Goal: Task Accomplishment & Management: Use online tool/utility

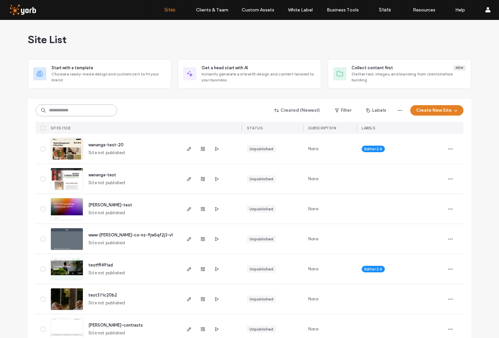
click at [71, 108] on input at bounding box center [77, 110] width 82 height 12
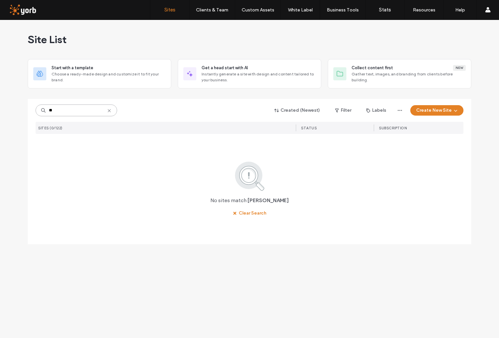
type input "*"
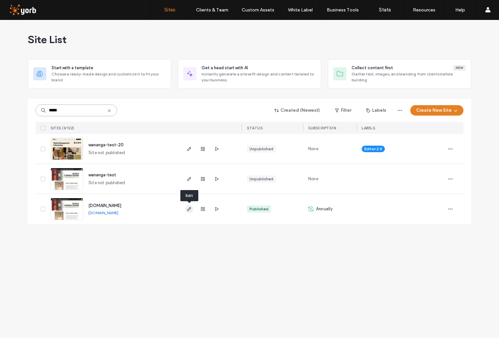
type input "*****"
click at [189, 208] on icon "button" at bounding box center [189, 208] width 5 height 5
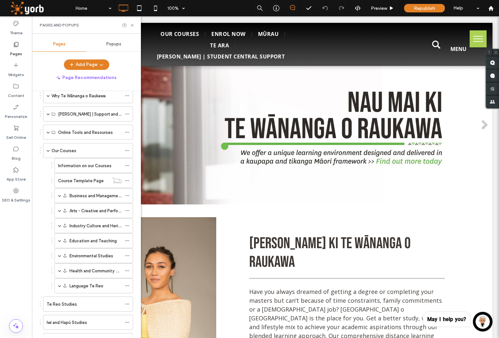
scroll to position [145, 0]
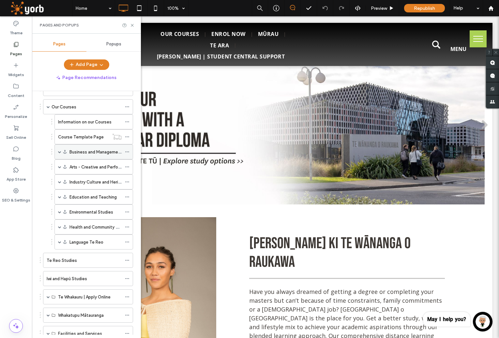
click at [60, 153] on span at bounding box center [59, 151] width 3 height 3
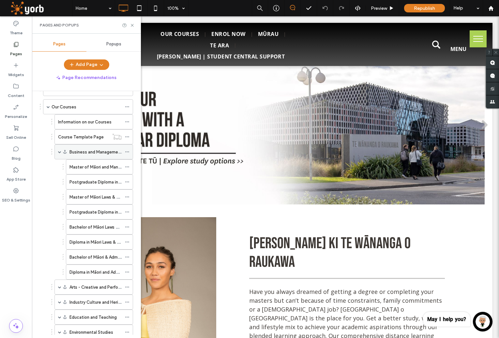
click at [59, 151] on span at bounding box center [59, 151] width 3 height 3
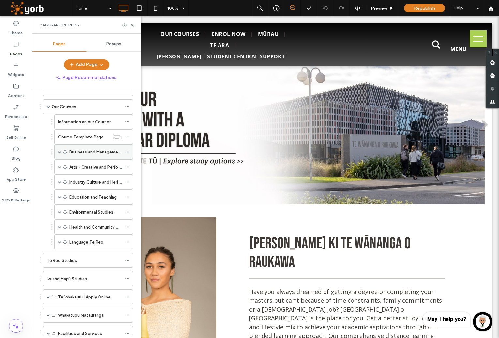
click at [59, 151] on span at bounding box center [59, 151] width 3 height 3
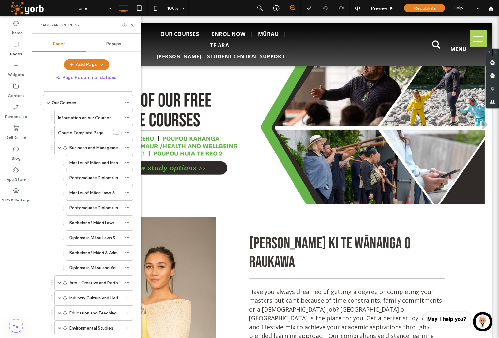
scroll to position [158, 0]
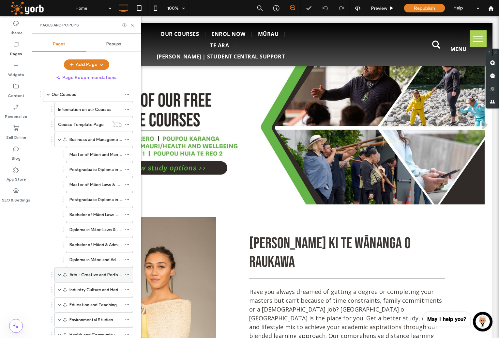
click at [61, 273] on div "Arts - Creative and Performing" at bounding box center [93, 274] width 79 height 15
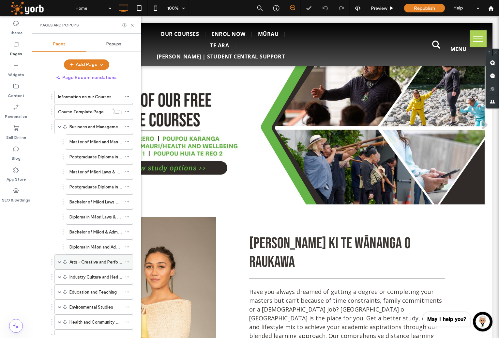
scroll to position [174, 0]
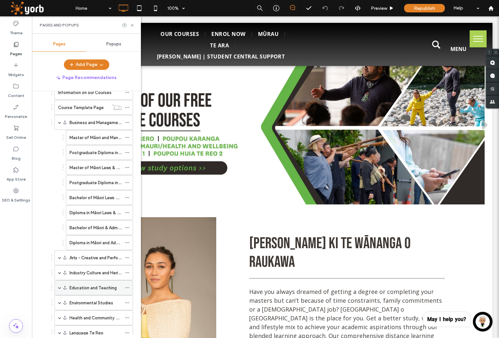
click at [60, 287] on span at bounding box center [59, 287] width 3 height 3
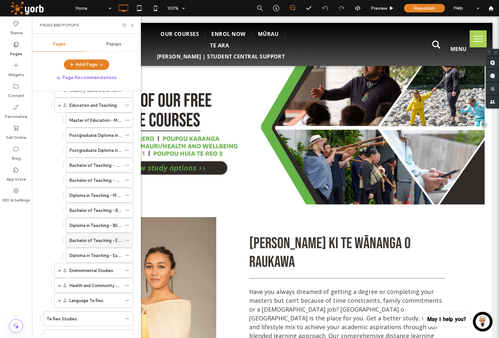
scroll to position [361, 0]
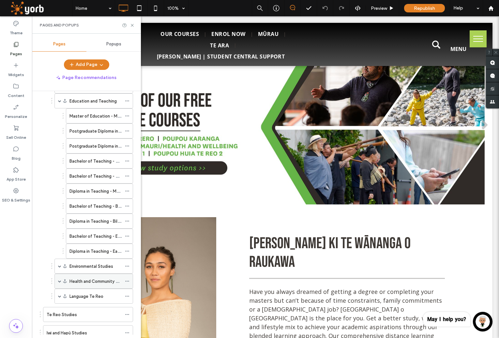
click at [59, 281] on span at bounding box center [59, 280] width 3 height 3
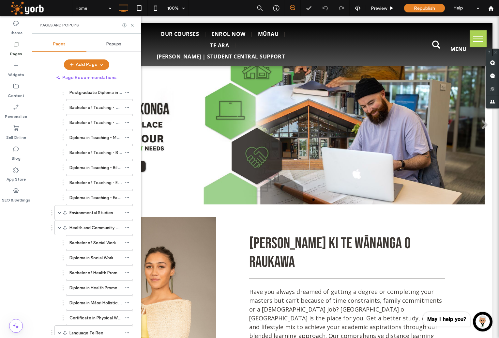
scroll to position [423, 0]
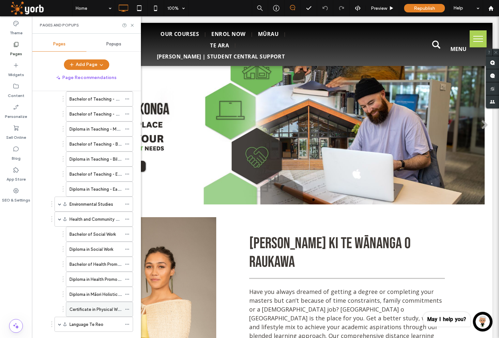
click at [80, 305] on div "Certificate in Physical Wellbeing" at bounding box center [95, 309] width 52 height 14
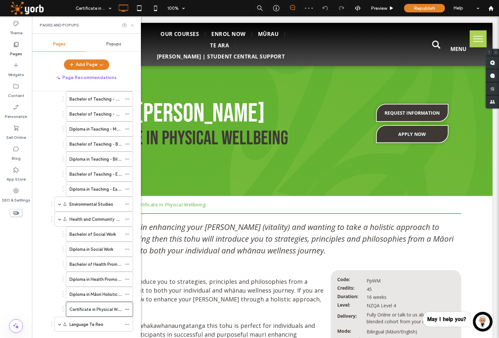
click at [133, 24] on use at bounding box center [132, 25] width 3 height 3
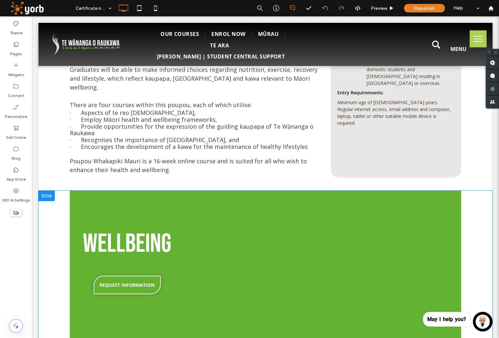
scroll to position [332, 0]
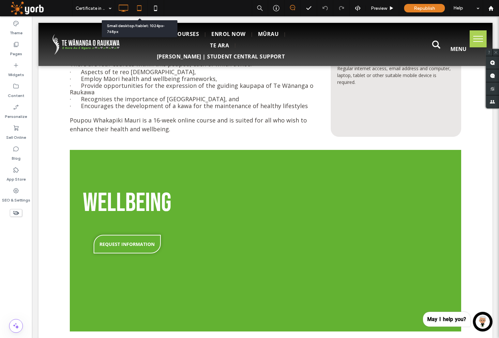
click at [140, 6] on use at bounding box center [139, 8] width 4 height 6
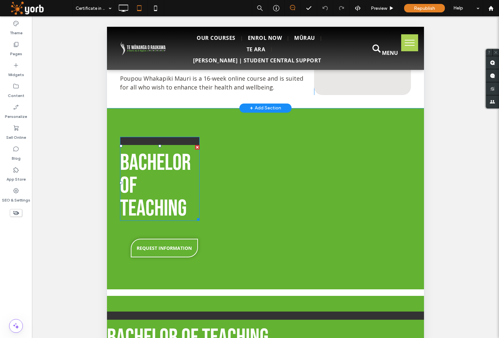
scroll to position [381, 0]
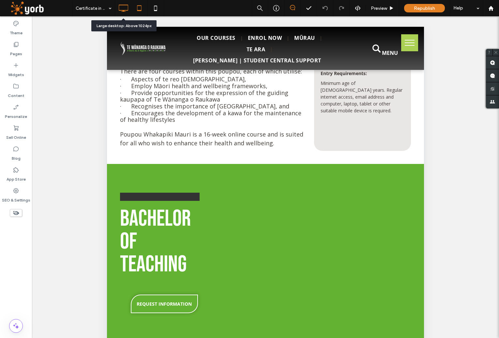
click at [122, 10] on icon at bounding box center [123, 8] width 13 height 13
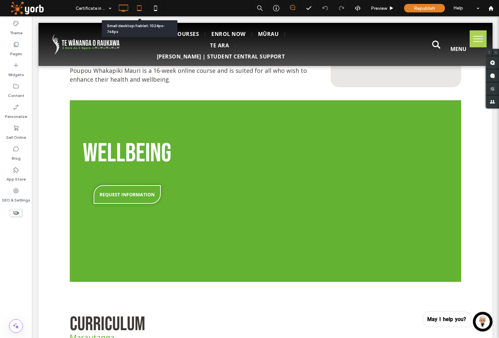
click at [137, 11] on icon at bounding box center [139, 8] width 13 height 13
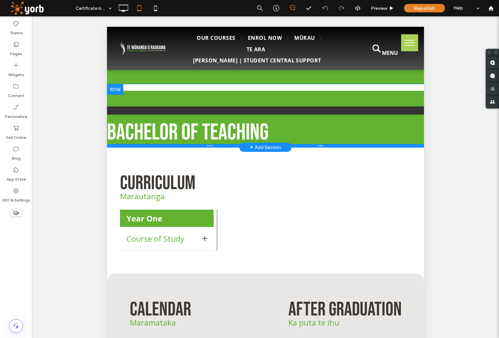
scroll to position [527, 0]
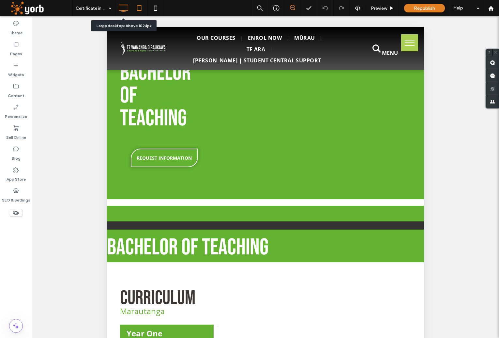
click at [126, 8] on icon at bounding box center [123, 8] width 13 height 13
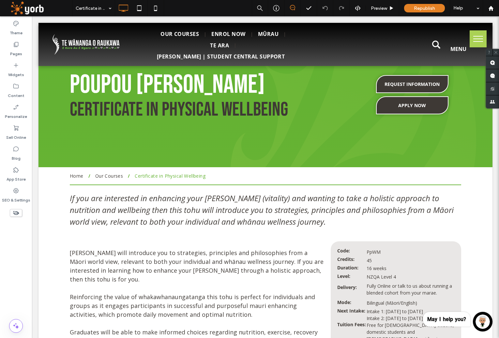
scroll to position [0, 0]
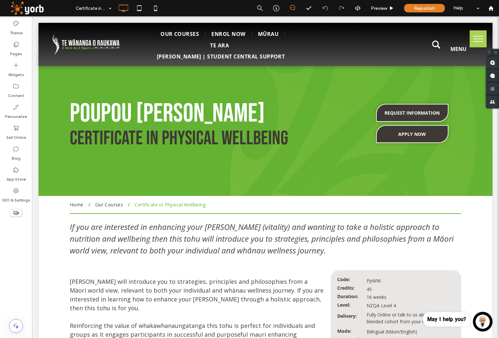
click at [16, 211] on use at bounding box center [16, 213] width 6 height 4
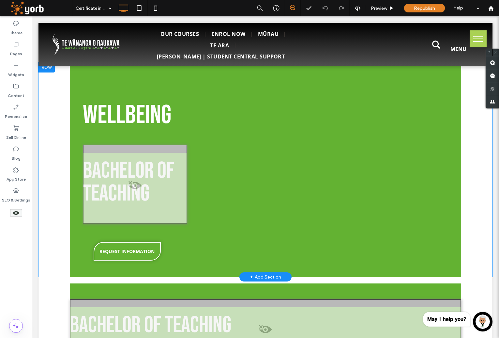
scroll to position [395, 0]
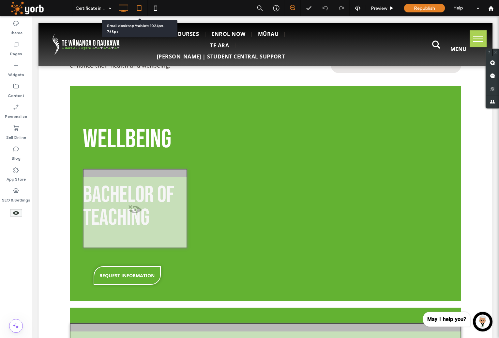
click at [142, 7] on icon at bounding box center [139, 8] width 13 height 13
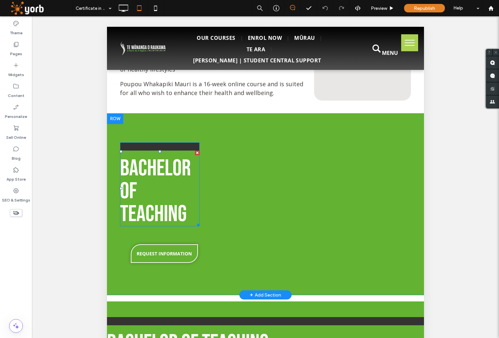
scroll to position [317, 0]
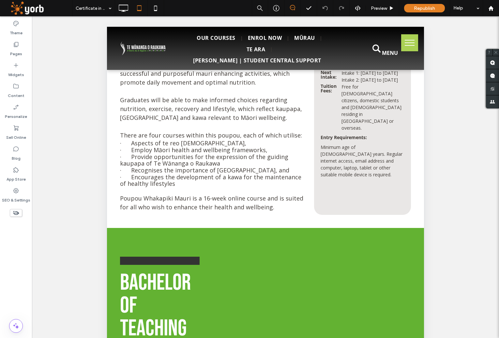
click at [16, 214] on icon at bounding box center [15, 212] width 7 height 7
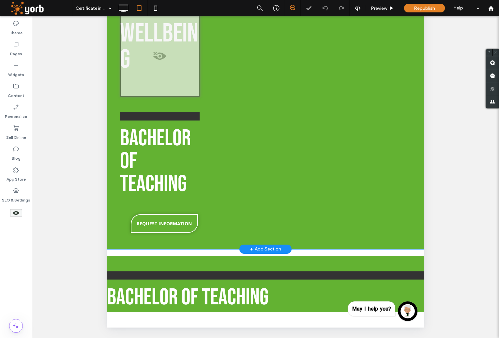
scroll to position [434, 0]
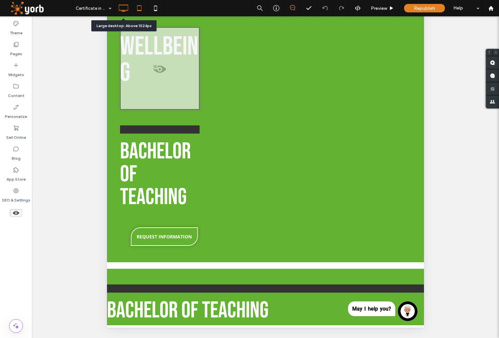
click at [124, 8] on icon at bounding box center [123, 8] width 13 height 13
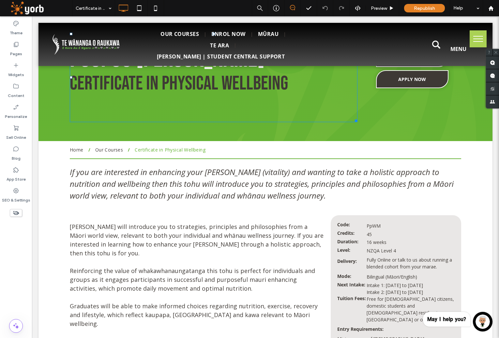
scroll to position [0, 0]
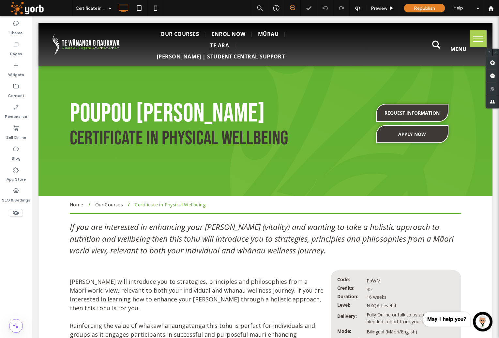
click at [15, 211] on use at bounding box center [16, 213] width 6 height 4
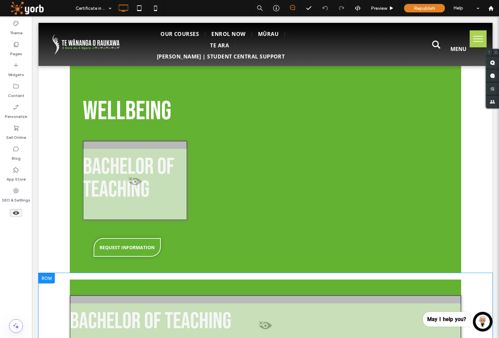
scroll to position [562, 0]
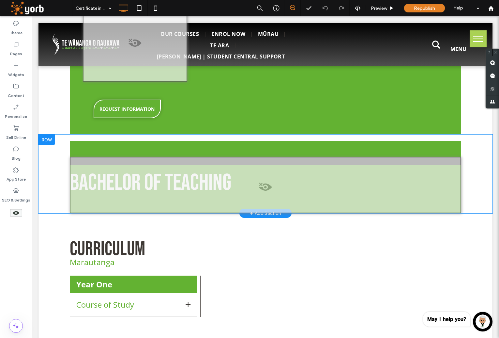
click at [53, 159] on div "Bachelor of Teaching Click To Paste Row + Add Section" at bounding box center [265, 173] width 454 height 79
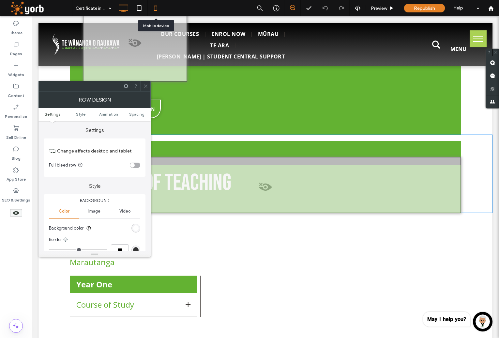
click at [155, 7] on icon at bounding box center [155, 8] width 13 height 13
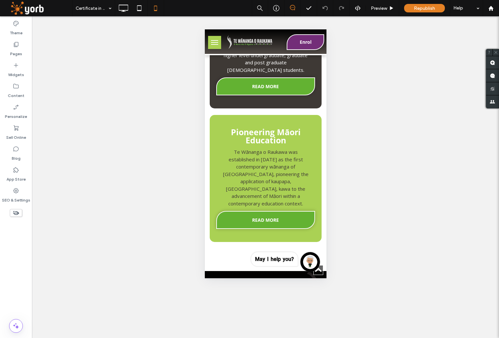
scroll to position [1387, 0]
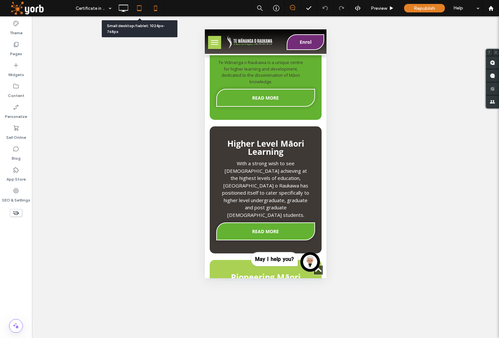
click at [136, 7] on icon at bounding box center [139, 8] width 13 height 13
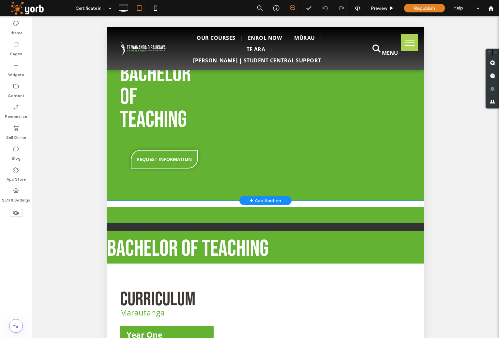
scroll to position [534, 0]
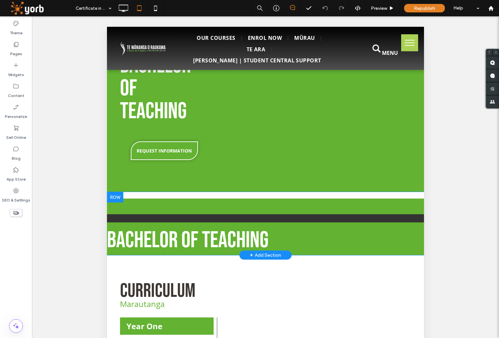
click at [114, 202] on div at bounding box center [115, 197] width 16 height 10
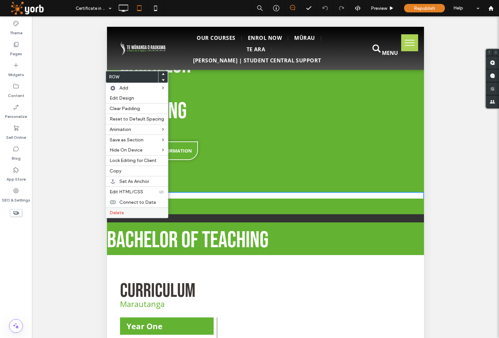
click at [115, 212] on span "Delete" at bounding box center [117, 213] width 14 height 6
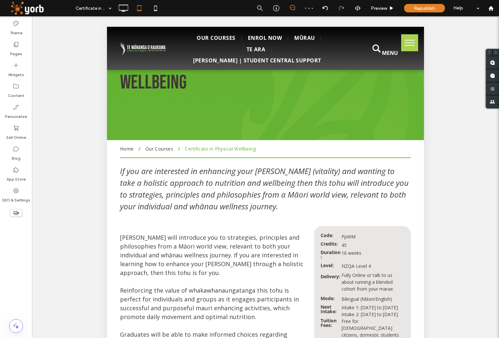
scroll to position [38, 0]
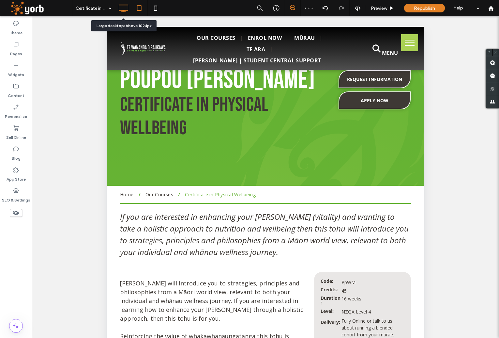
click at [128, 7] on use at bounding box center [123, 8] width 9 height 7
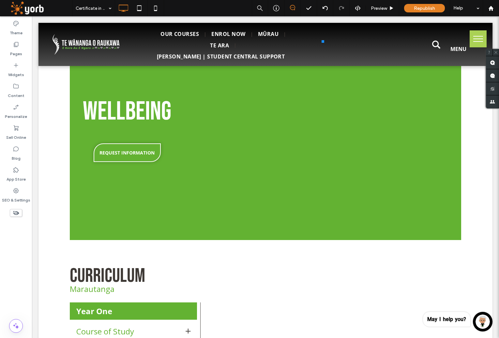
scroll to position [309, 0]
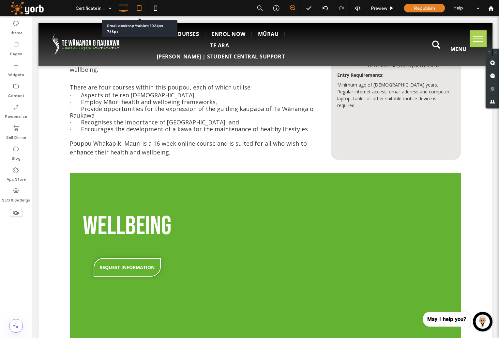
click at [136, 7] on icon at bounding box center [139, 8] width 13 height 13
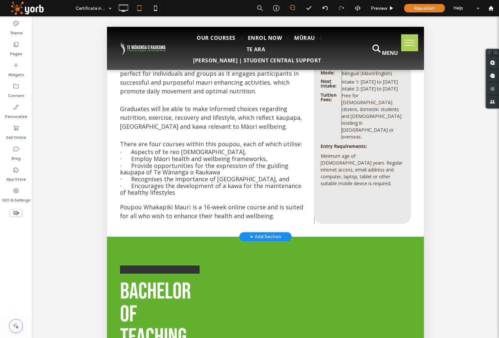
scroll to position [413, 0]
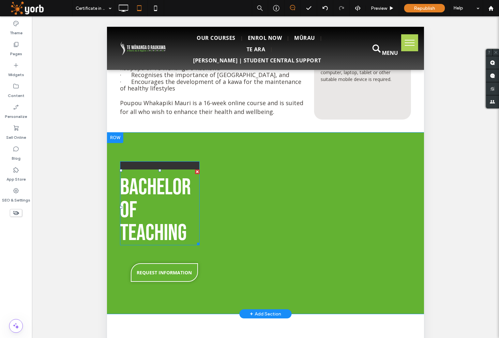
click at [153, 215] on span "Bachelor of Teaching" at bounding box center [155, 209] width 71 height 73
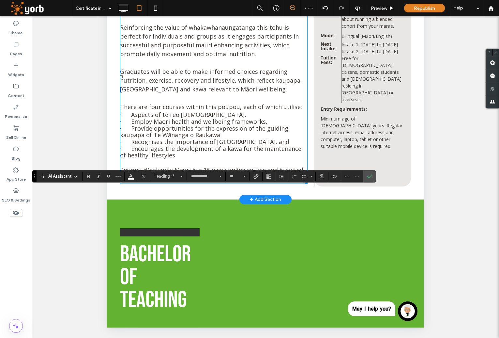
scroll to position [300, 0]
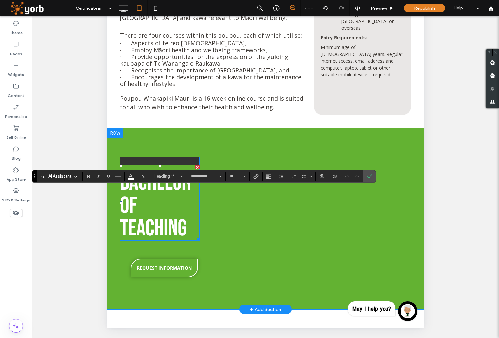
click at [153, 230] on h1 "Bachelor of Teaching" at bounding box center [160, 205] width 80 height 68
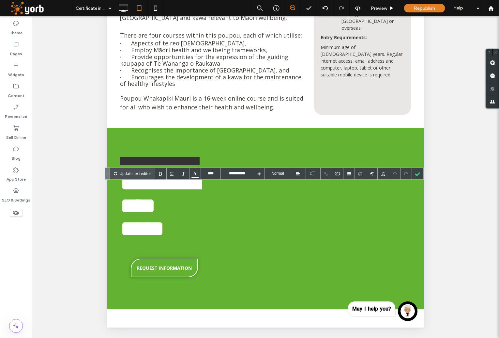
click at [143, 202] on span "**********" at bounding box center [160, 205] width 80 height 68
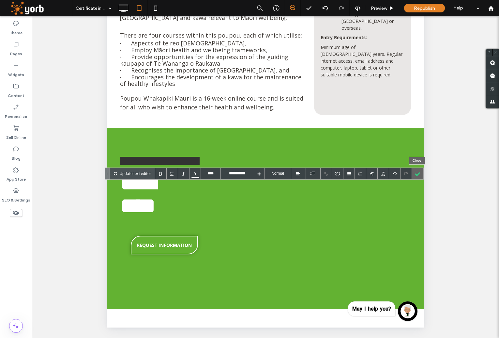
click at [418, 173] on div at bounding box center [417, 173] width 11 height 11
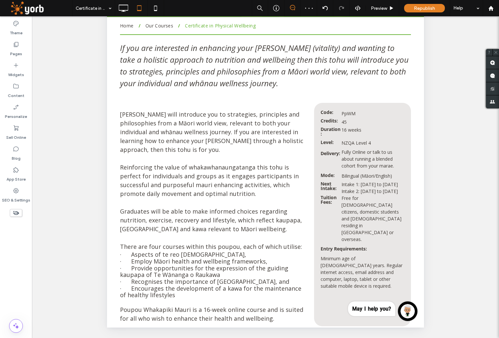
scroll to position [0, 0]
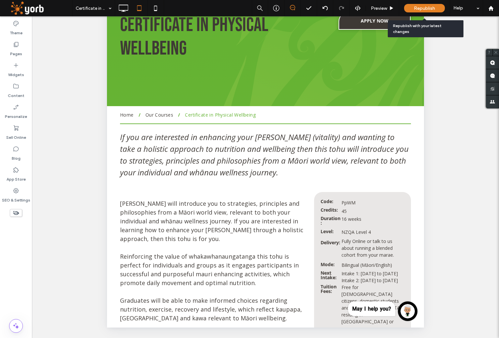
click at [424, 6] on span "Republish" at bounding box center [424, 9] width 21 height 6
